Goal: Task Accomplishment & Management: Complete application form

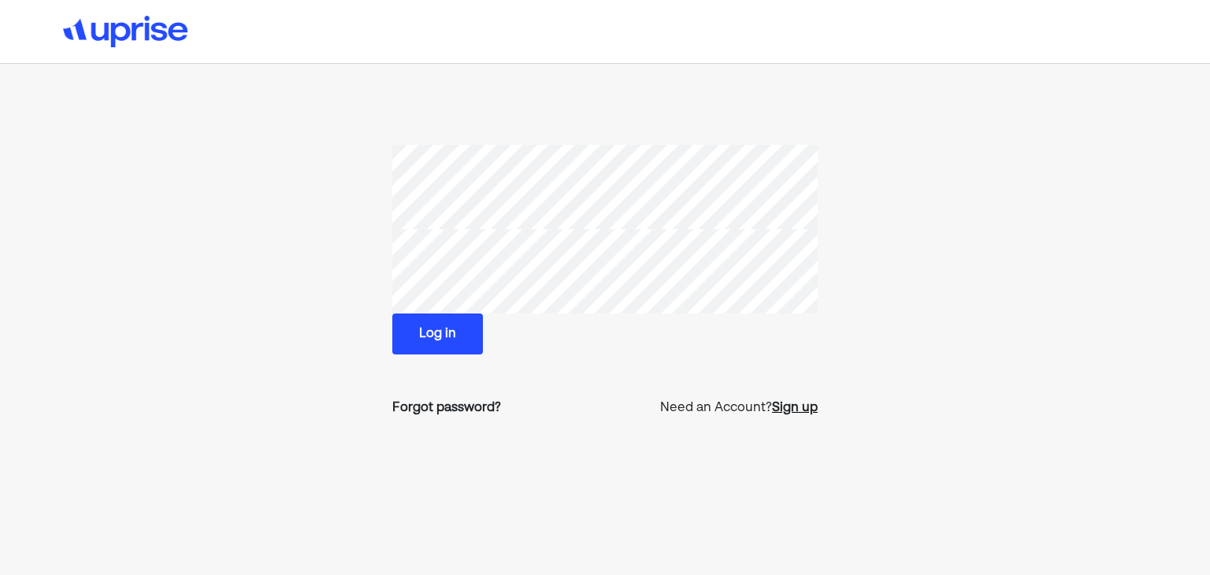
click at [785, 407] on div "Sign up" at bounding box center [795, 407] width 46 height 19
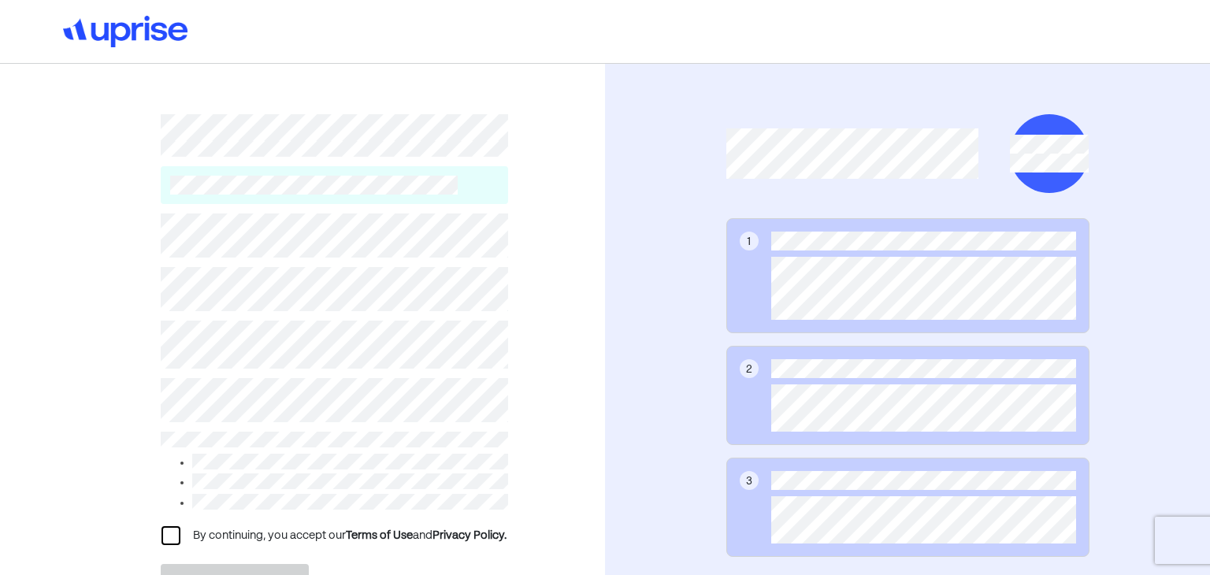
scroll to position [113, 0]
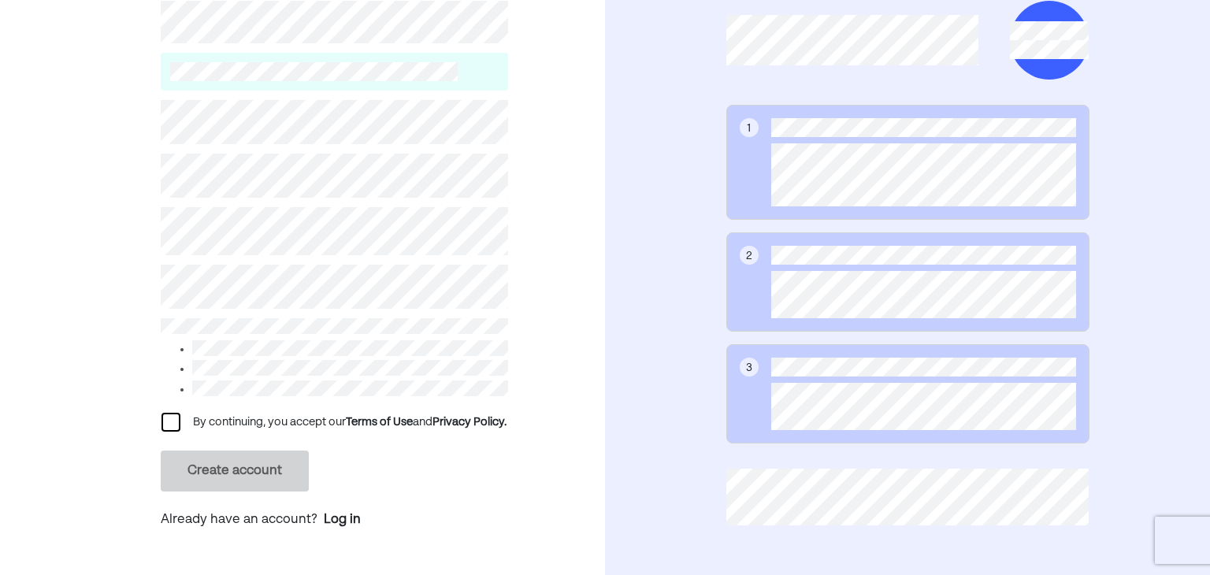
click at [172, 432] on div "By continuing, you accept our Terms of Use and Privacy Policy." at bounding box center [335, 422] width 348 height 19
click at [172, 425] on div at bounding box center [170, 422] width 19 height 19
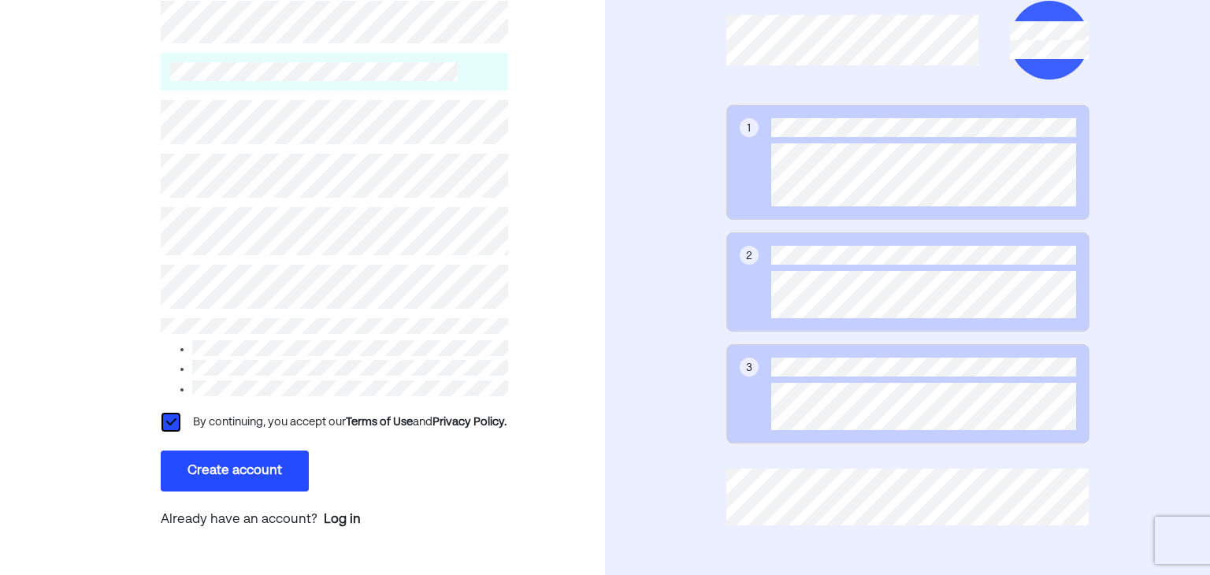
click at [227, 491] on button "Create account" at bounding box center [235, 470] width 148 height 41
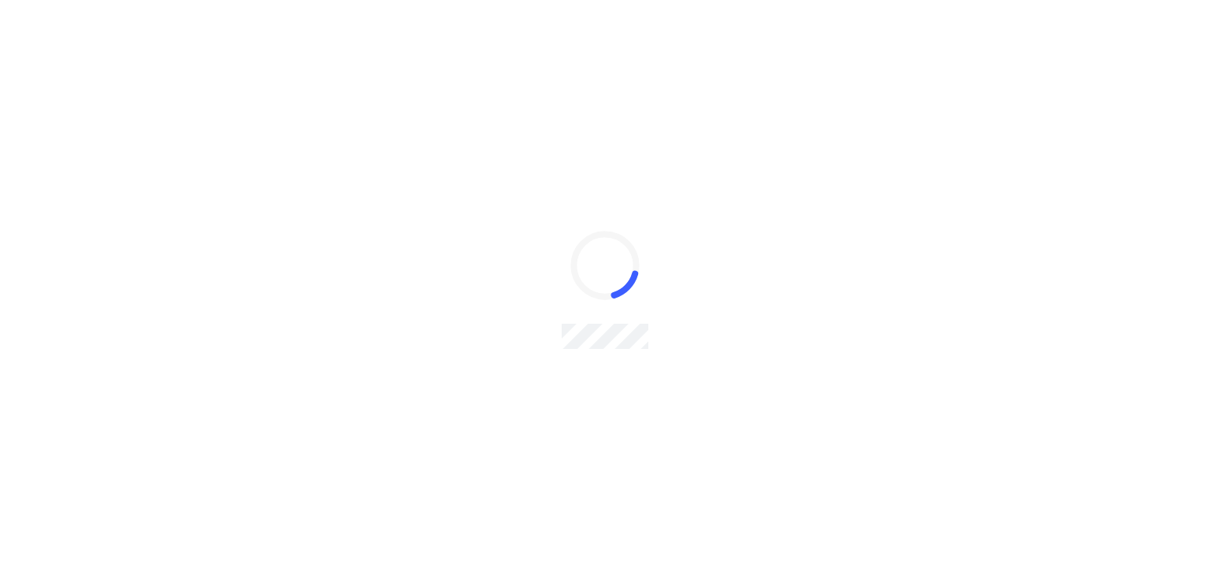
click at [227, 491] on div at bounding box center [605, 287] width 1210 height 575
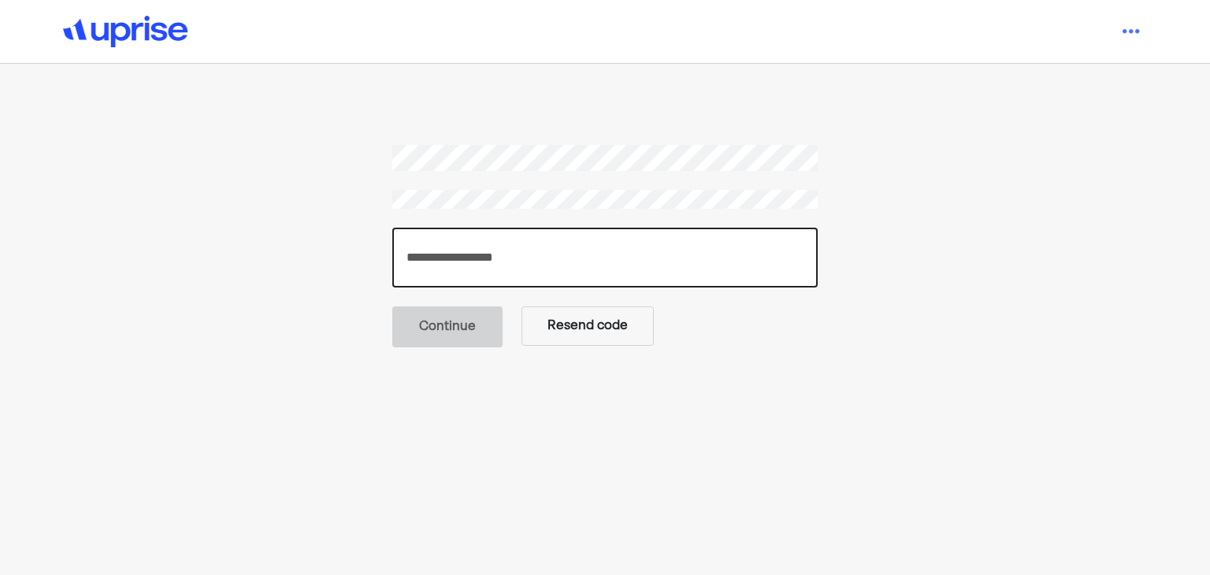
click at [547, 254] on input "number" at bounding box center [604, 258] width 425 height 60
click at [515, 284] on input "number" at bounding box center [604, 258] width 425 height 60
click at [635, 239] on input "number" at bounding box center [604, 258] width 425 height 60
paste input "******"
type input "******"
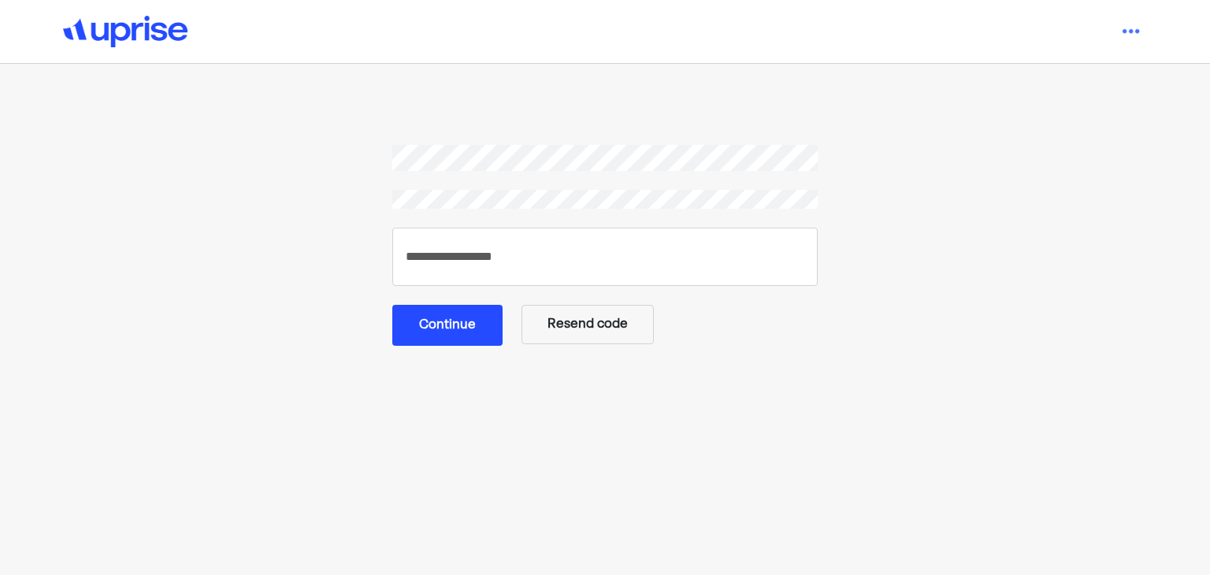
click at [463, 328] on button "Continue" at bounding box center [447, 325] width 110 height 41
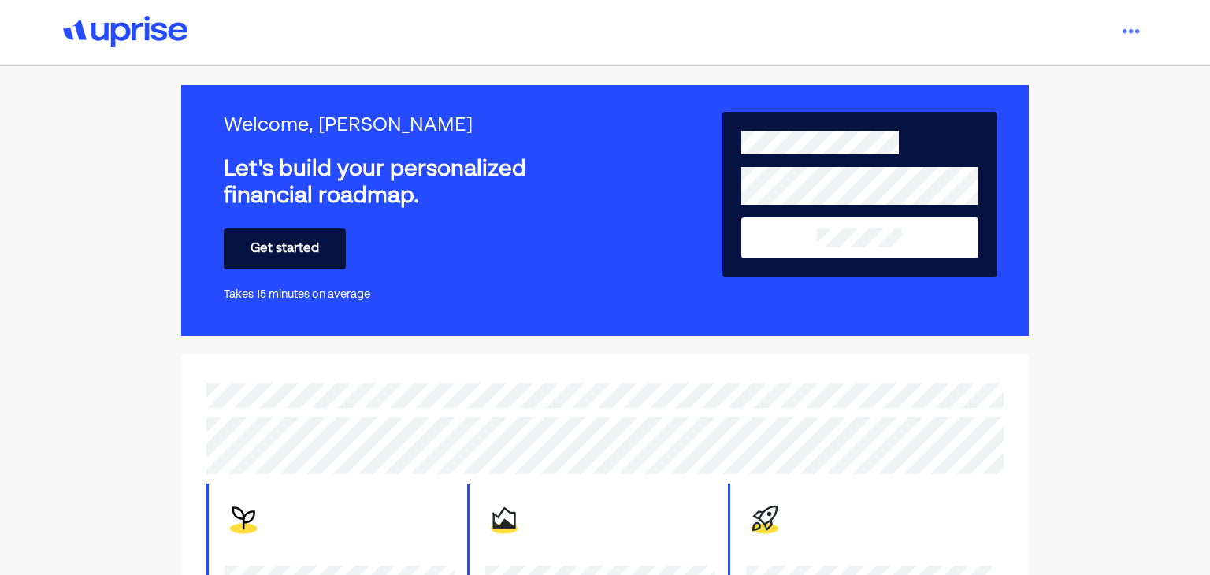
click at [217, 370] on div at bounding box center [604, 510] width 821 height 280
drag, startPoint x: 351, startPoint y: 150, endPoint x: 202, endPoint y: 135, distance: 150.3
click at [202, 135] on div "Welcome, Siddharth Let's build your personalized financial roadmap. Get started…" at bounding box center [604, 210] width 847 height 250
